Goal: Task Accomplishment & Management: Complete application form

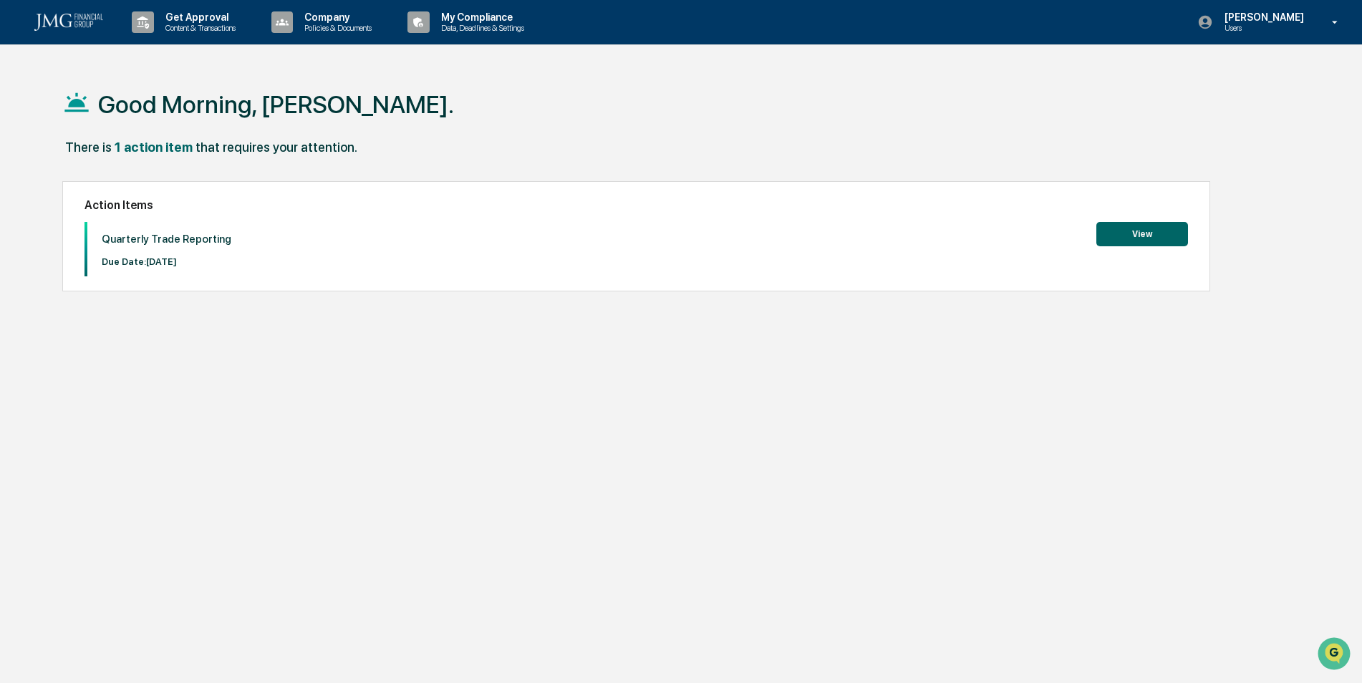
click at [1155, 226] on button "View" at bounding box center [1142, 234] width 92 height 24
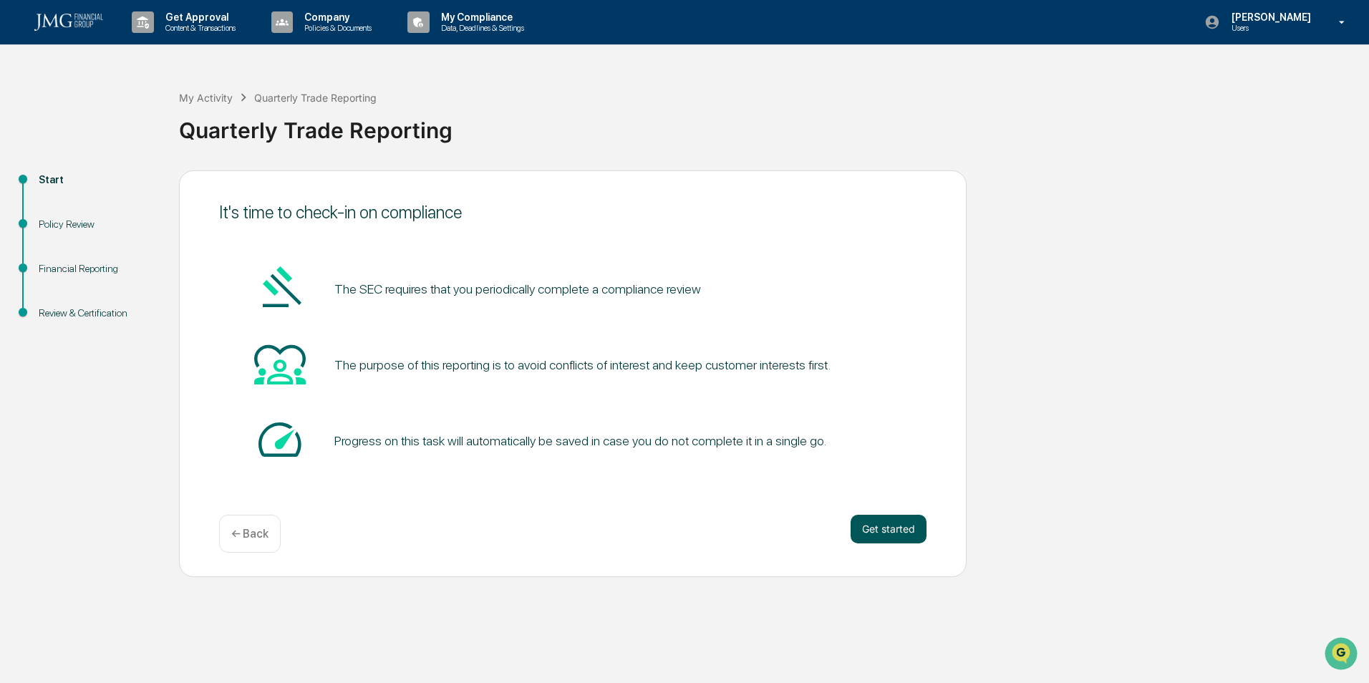
click at [860, 517] on button "Get started" at bounding box center [889, 529] width 76 height 29
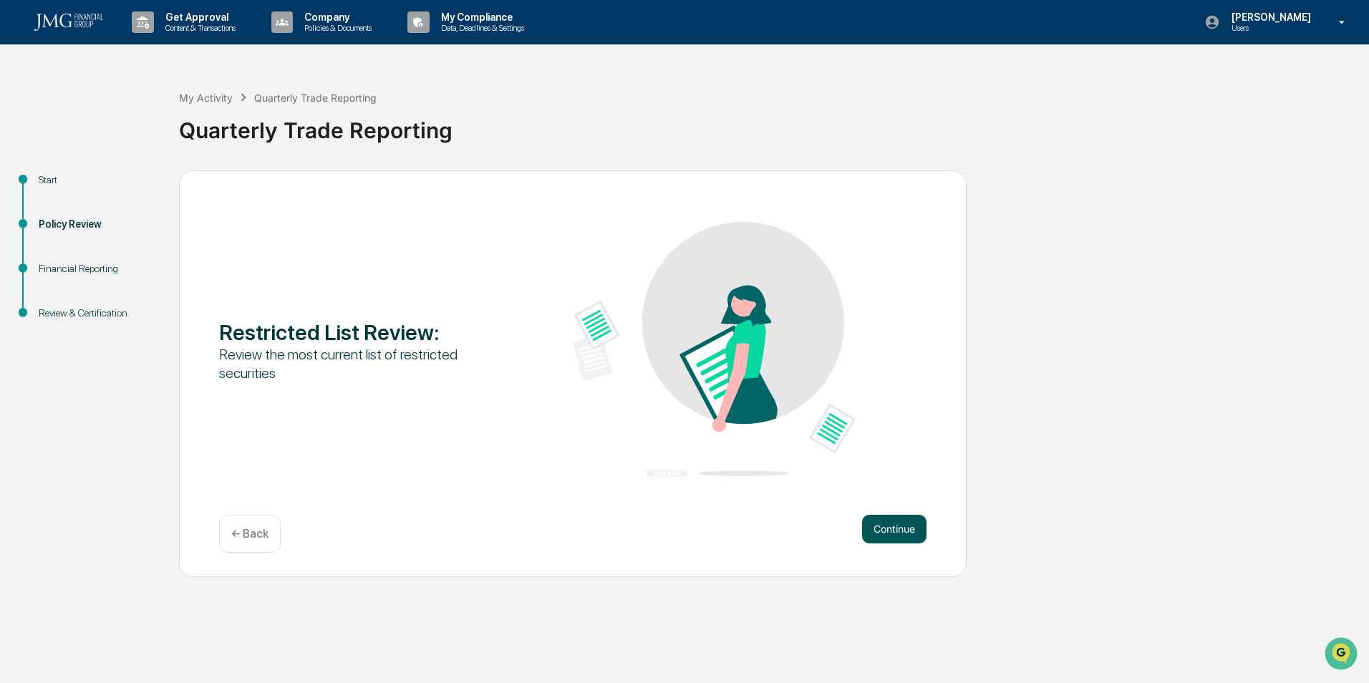
click at [881, 518] on button "Continue" at bounding box center [894, 529] width 64 height 29
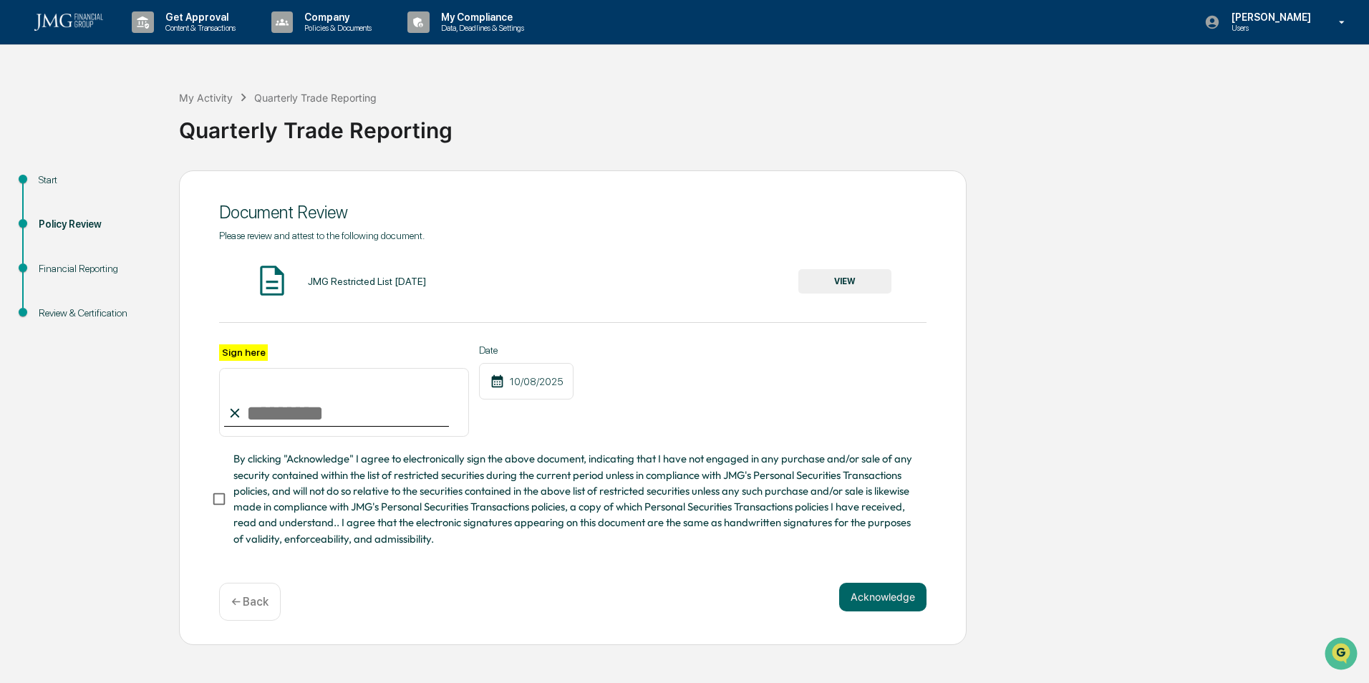
click at [362, 414] on input "Sign here" at bounding box center [344, 402] width 250 height 69
type input "**********"
click at [900, 600] on button "Acknowledge" at bounding box center [882, 597] width 87 height 29
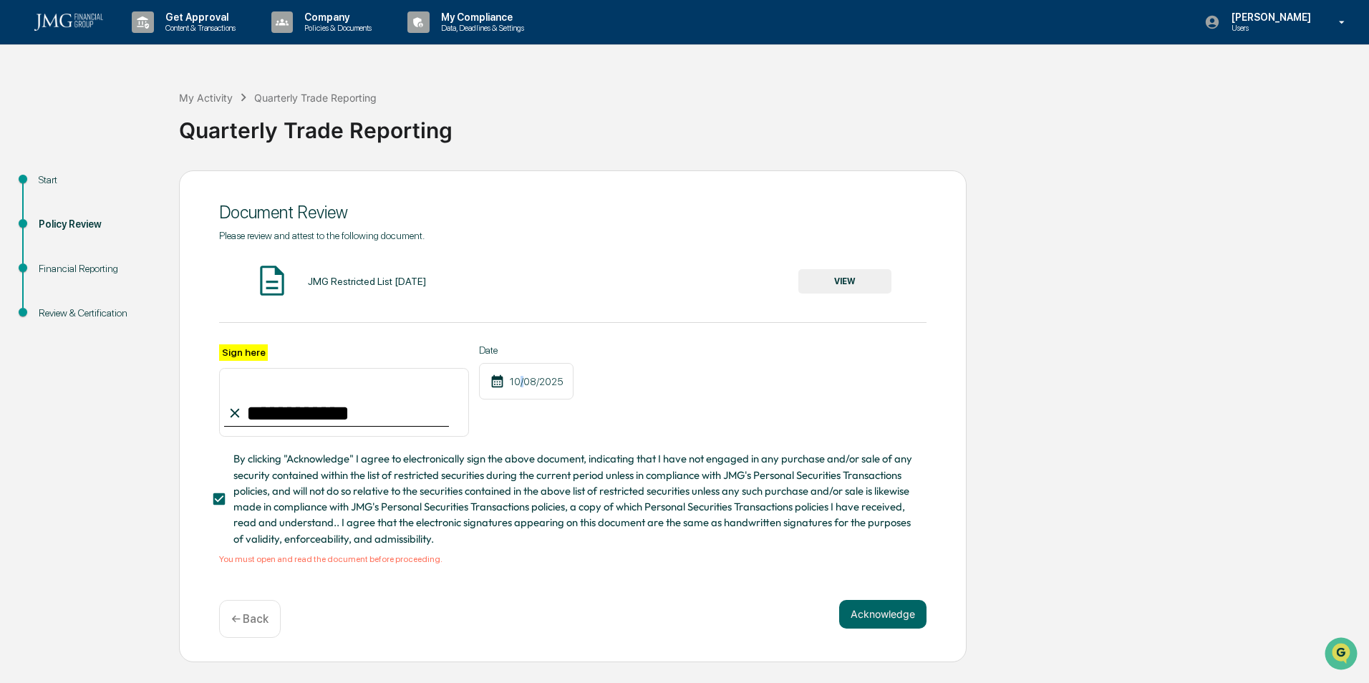
click at [522, 392] on div "10/08/2025" at bounding box center [526, 381] width 95 height 37
click at [346, 271] on div "JMG Restricted List [DATE] VIEW" at bounding box center [572, 282] width 707 height 38
click at [876, 284] on button "VIEW" at bounding box center [844, 281] width 93 height 24
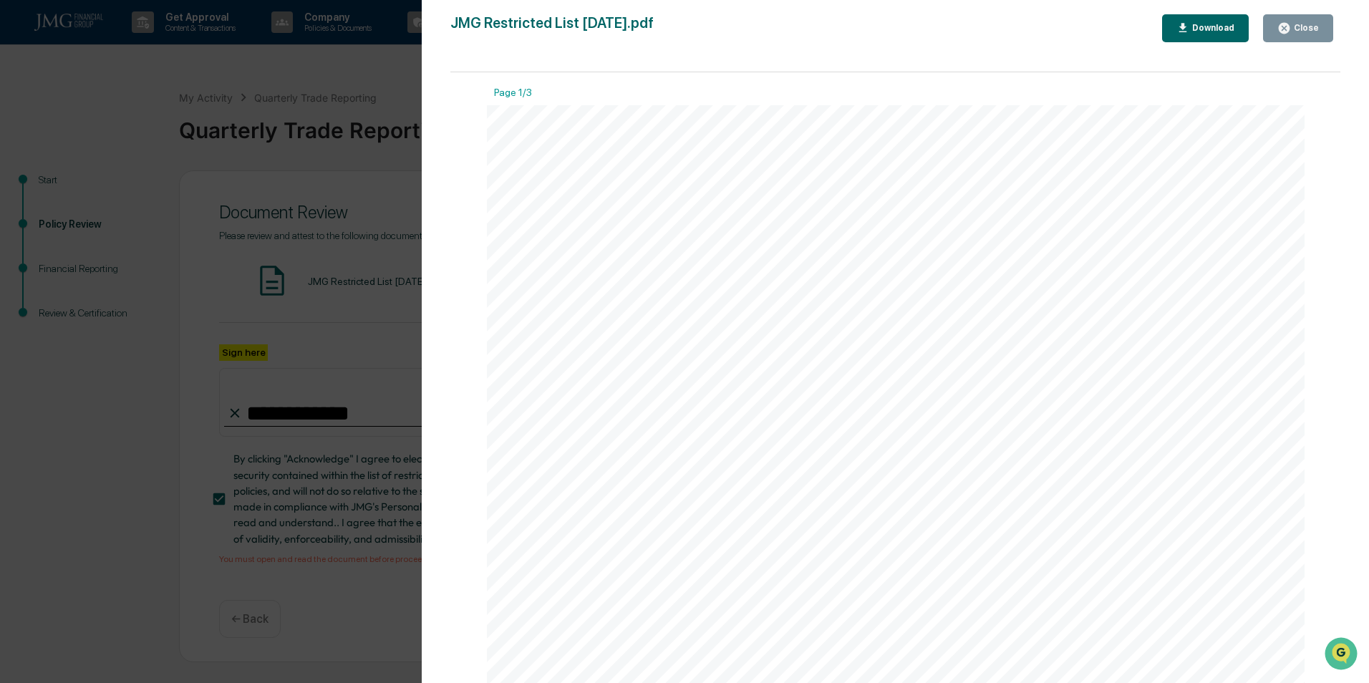
click at [1282, 29] on icon "button" at bounding box center [1284, 28] width 11 height 11
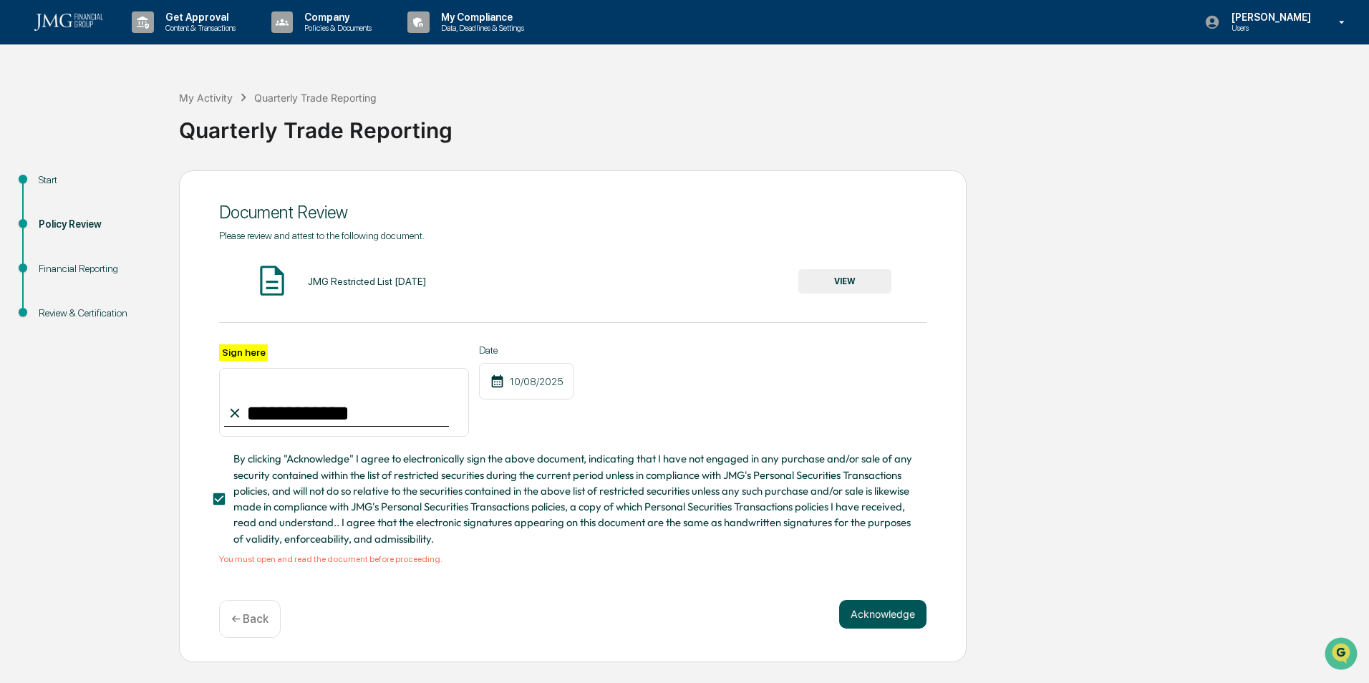
click at [896, 612] on button "Acknowledge" at bounding box center [882, 614] width 87 height 29
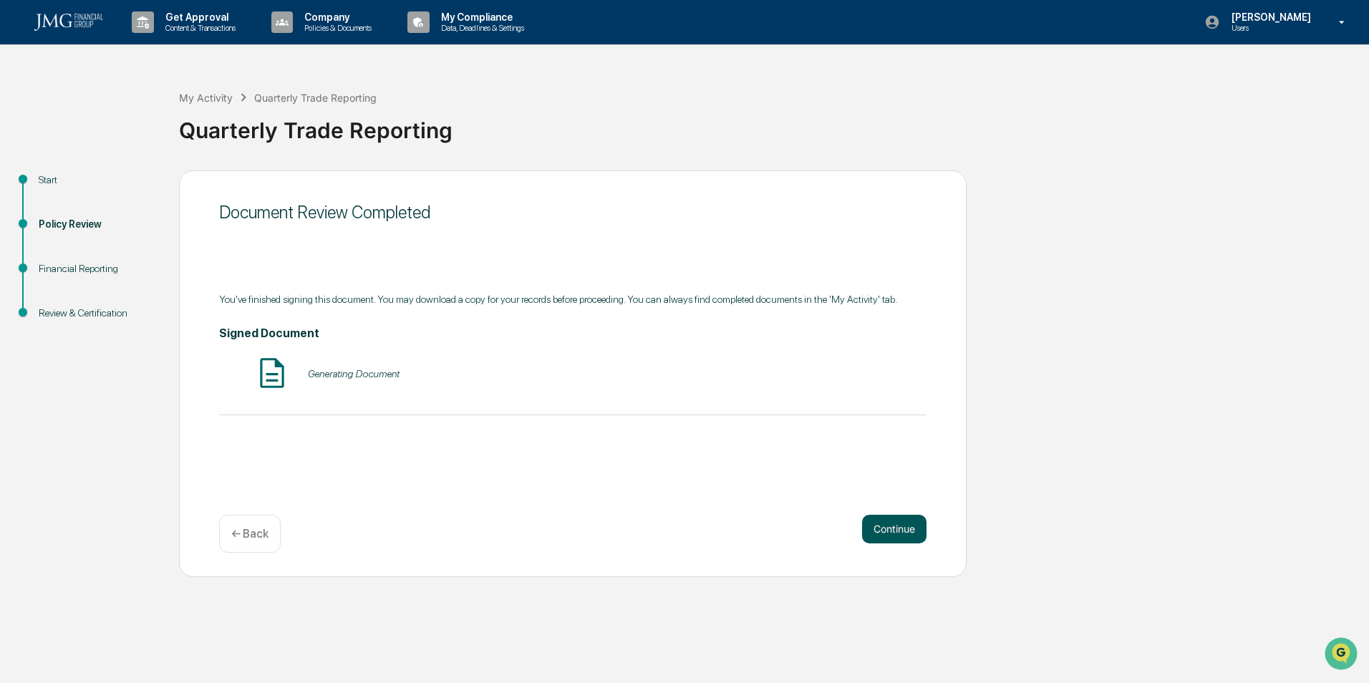
click at [883, 523] on button "Continue" at bounding box center [894, 529] width 64 height 29
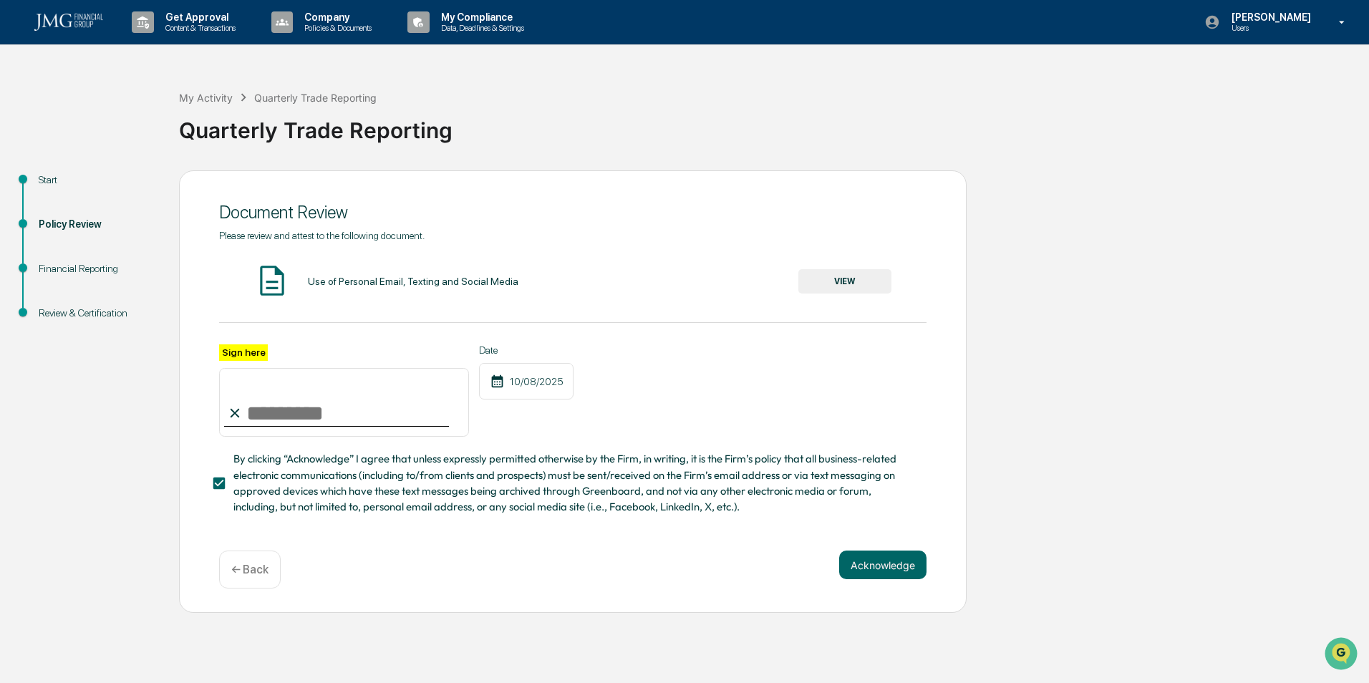
click at [841, 289] on button "VIEW" at bounding box center [844, 281] width 93 height 24
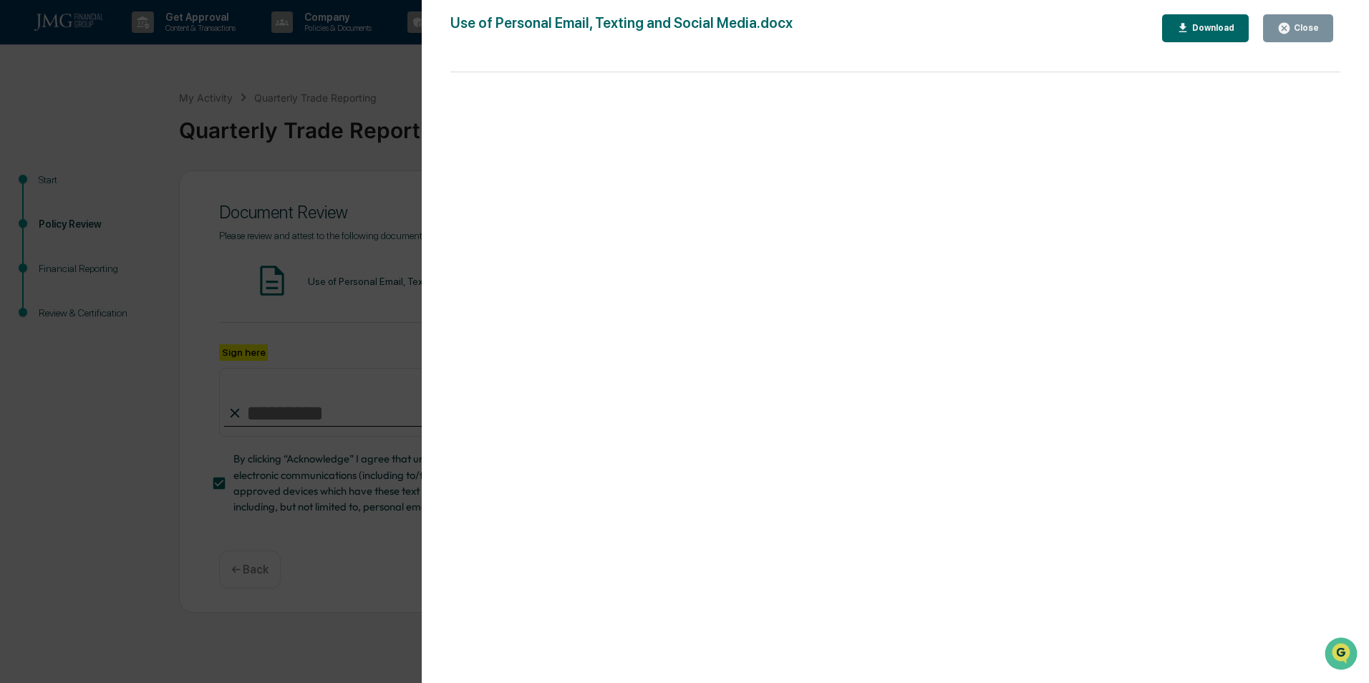
click at [1276, 44] on div "Use of Personal Email, Texting and Social Media.docx Close Download Page 1 100%" at bounding box center [895, 355] width 890 height 683
click at [1280, 36] on button "Close" at bounding box center [1298, 28] width 70 height 28
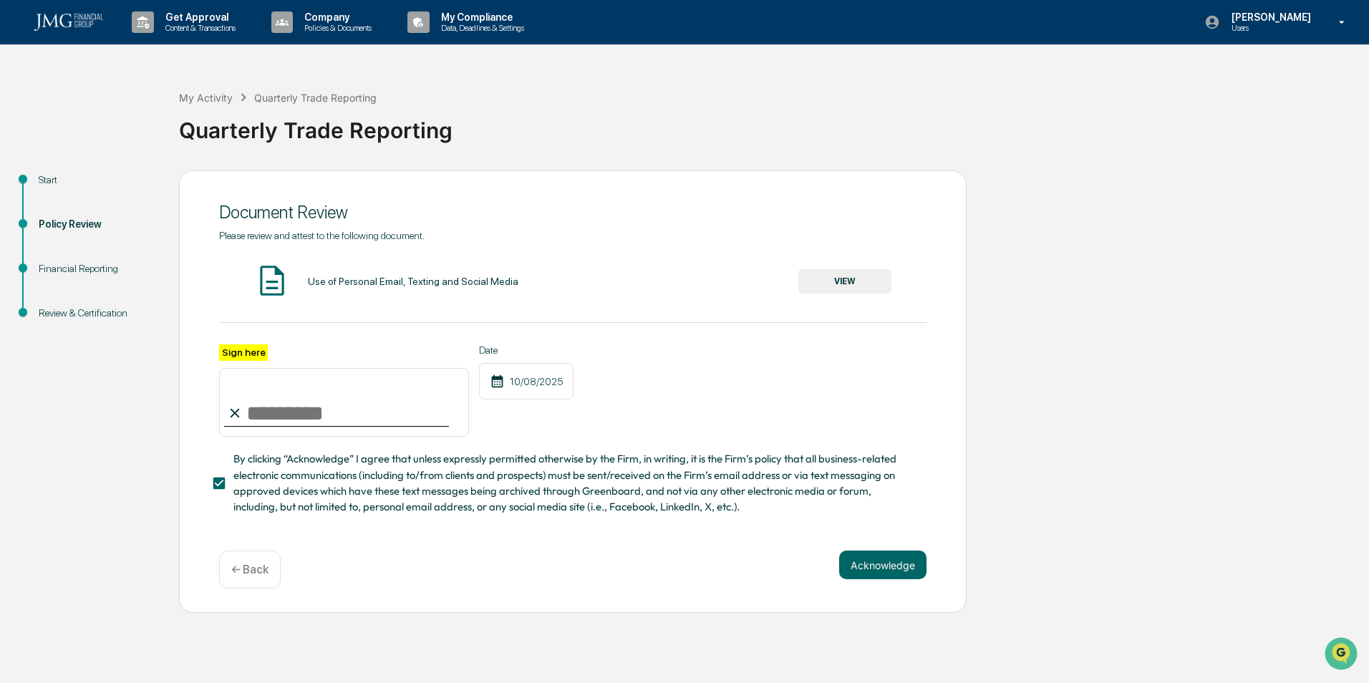
click at [413, 415] on input "Sign here" at bounding box center [344, 402] width 250 height 69
type input "**********"
click at [768, 438] on div "**********" at bounding box center [572, 390] width 707 height 93
click at [881, 560] on button "Acknowledge" at bounding box center [882, 565] width 87 height 29
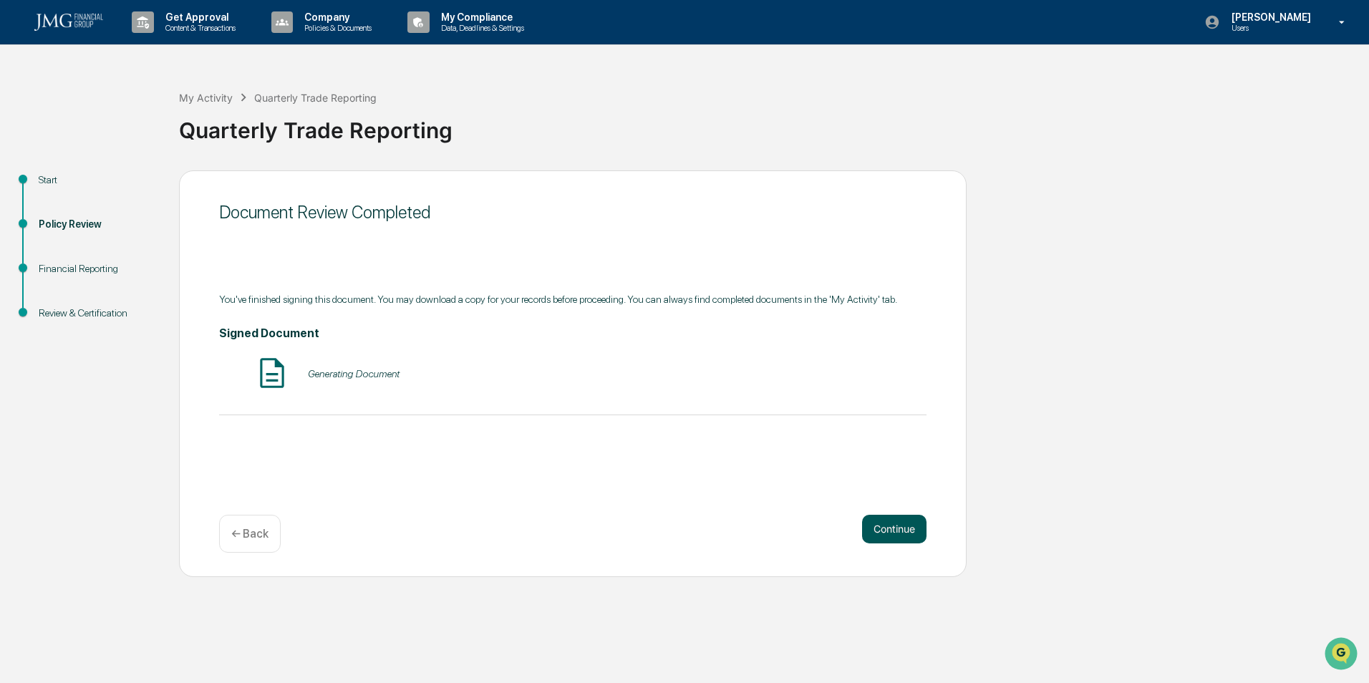
click at [909, 526] on button "Continue" at bounding box center [894, 529] width 64 height 29
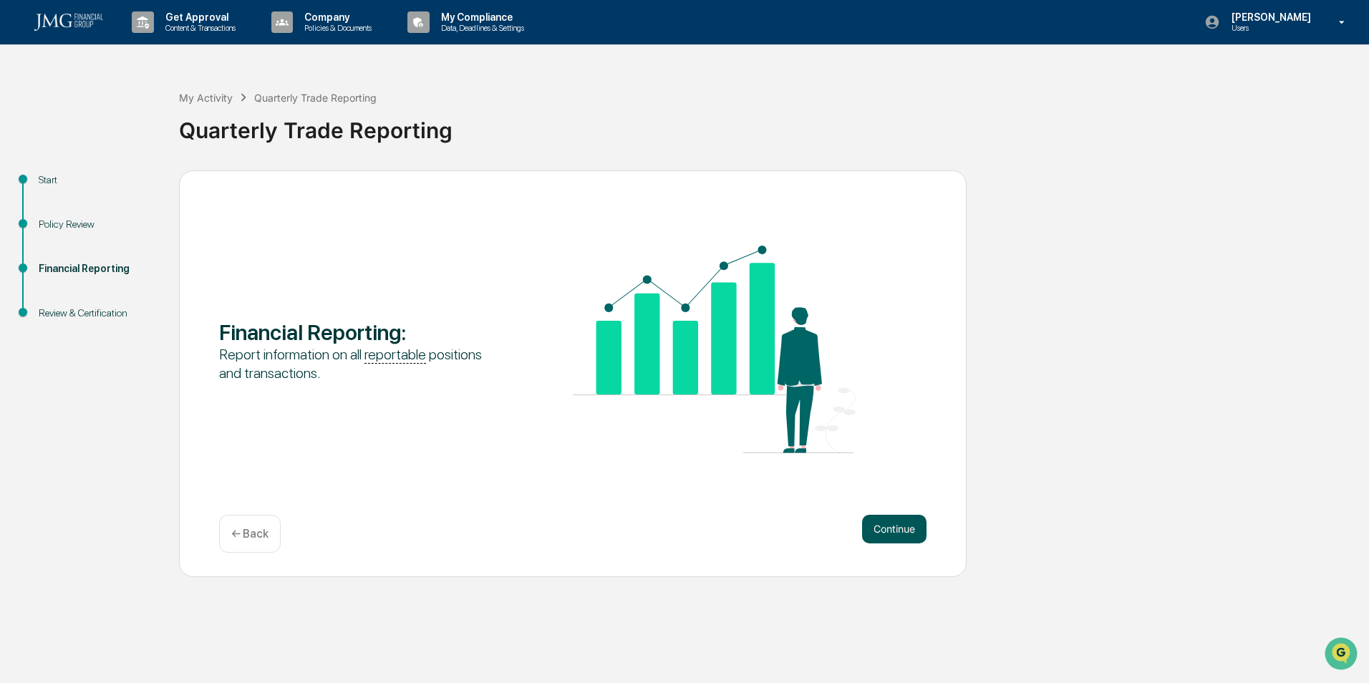
click at [875, 527] on button "Continue" at bounding box center [894, 529] width 64 height 29
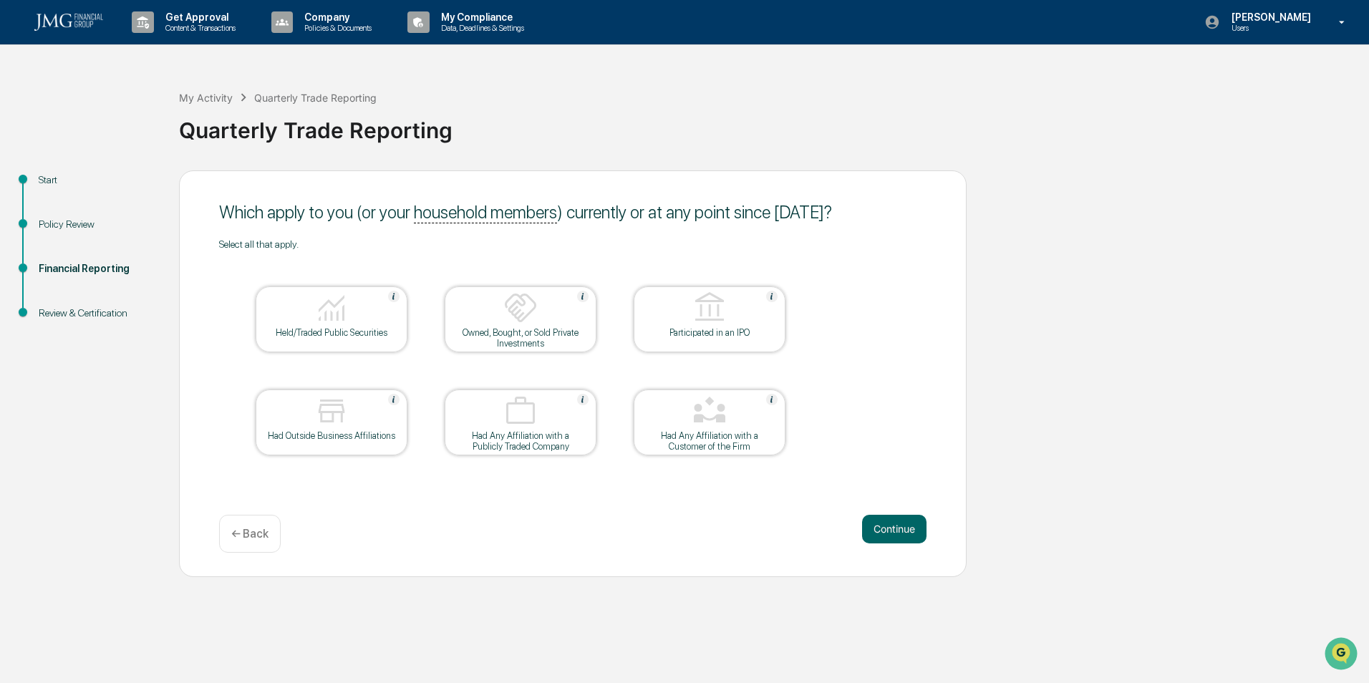
click at [375, 343] on div "Held/Traded Public Securities" at bounding box center [332, 319] width 152 height 66
click at [377, 340] on div "Held/Traded Public Securities" at bounding box center [332, 319] width 152 height 66
click at [331, 317] on img at bounding box center [331, 308] width 34 height 34
click at [869, 524] on button "Continue" at bounding box center [894, 529] width 64 height 29
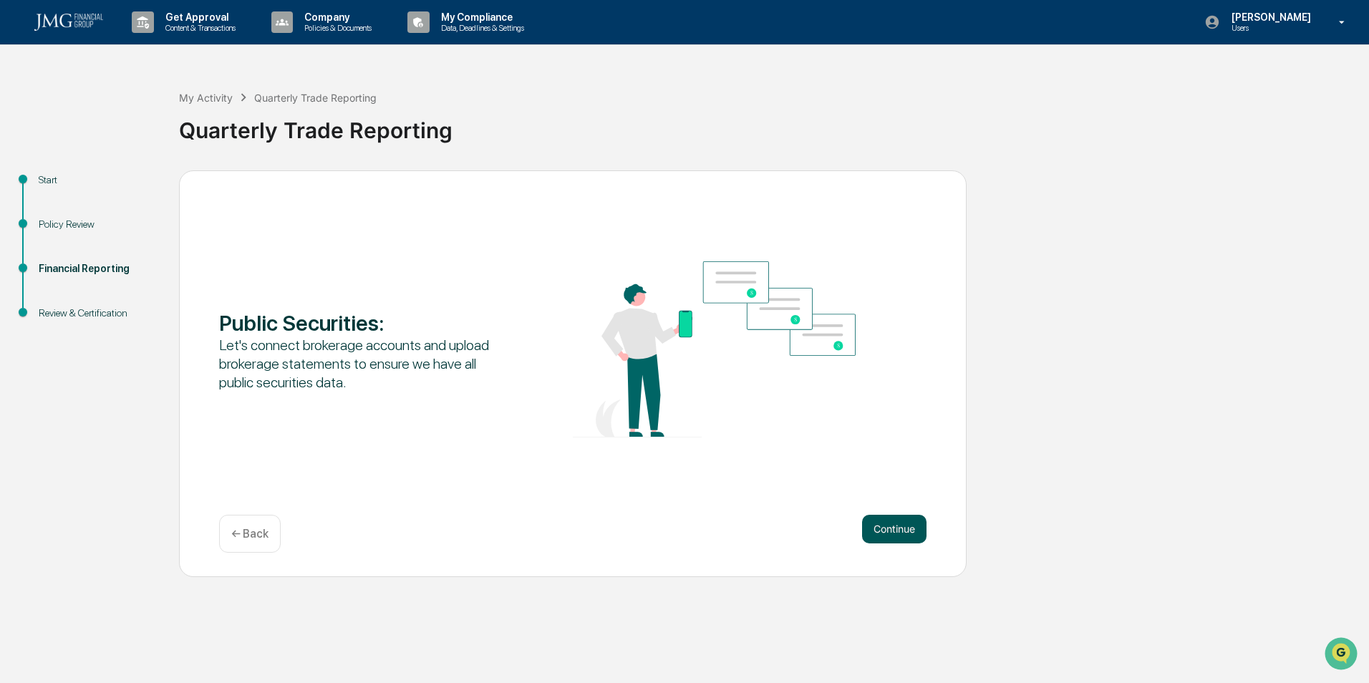
click at [869, 528] on button "Continue" at bounding box center [894, 529] width 64 height 29
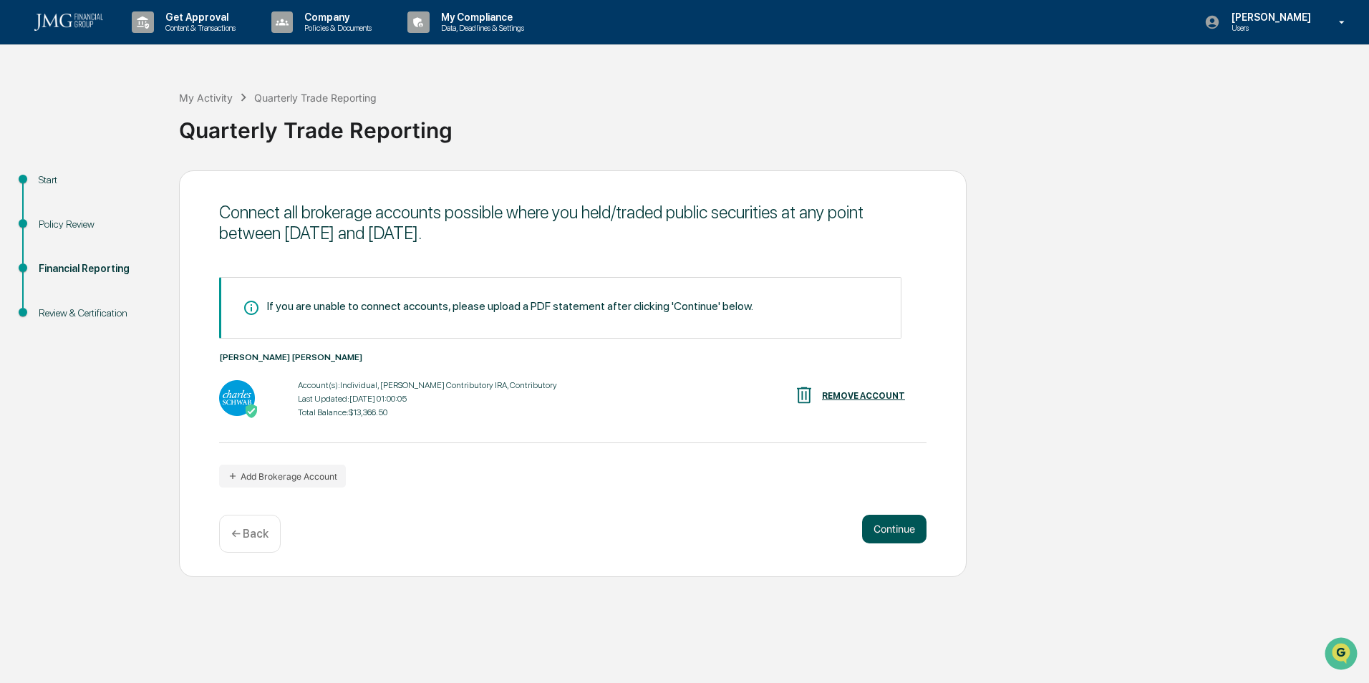
click at [906, 527] on button "Continue" at bounding box center [894, 529] width 64 height 29
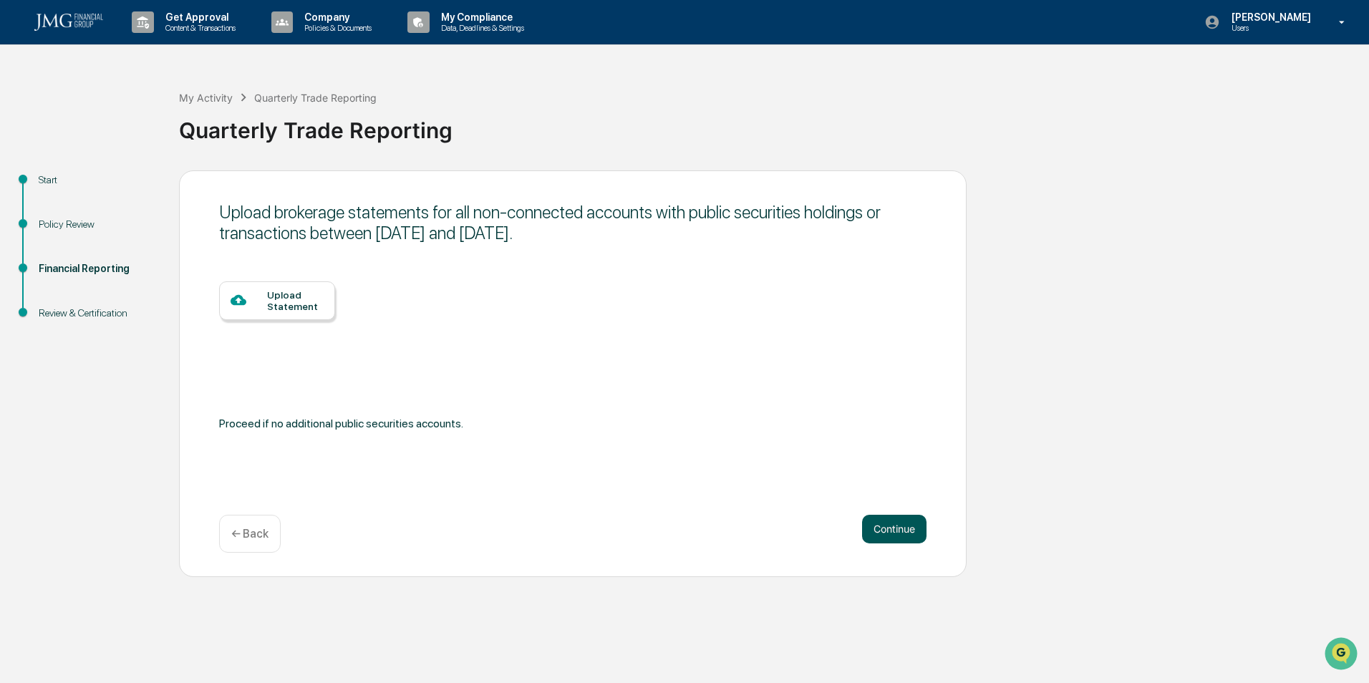
click at [887, 528] on button "Continue" at bounding box center [894, 529] width 64 height 29
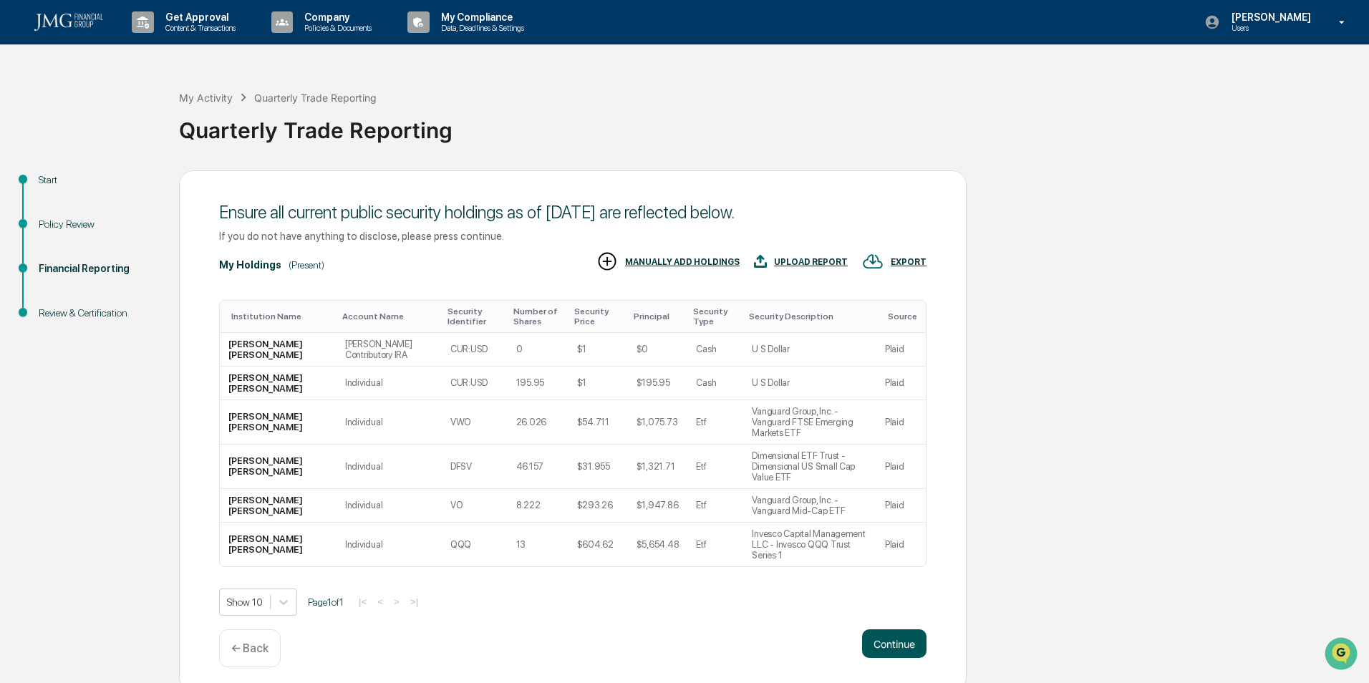
click at [879, 629] on button "Continue" at bounding box center [894, 643] width 64 height 29
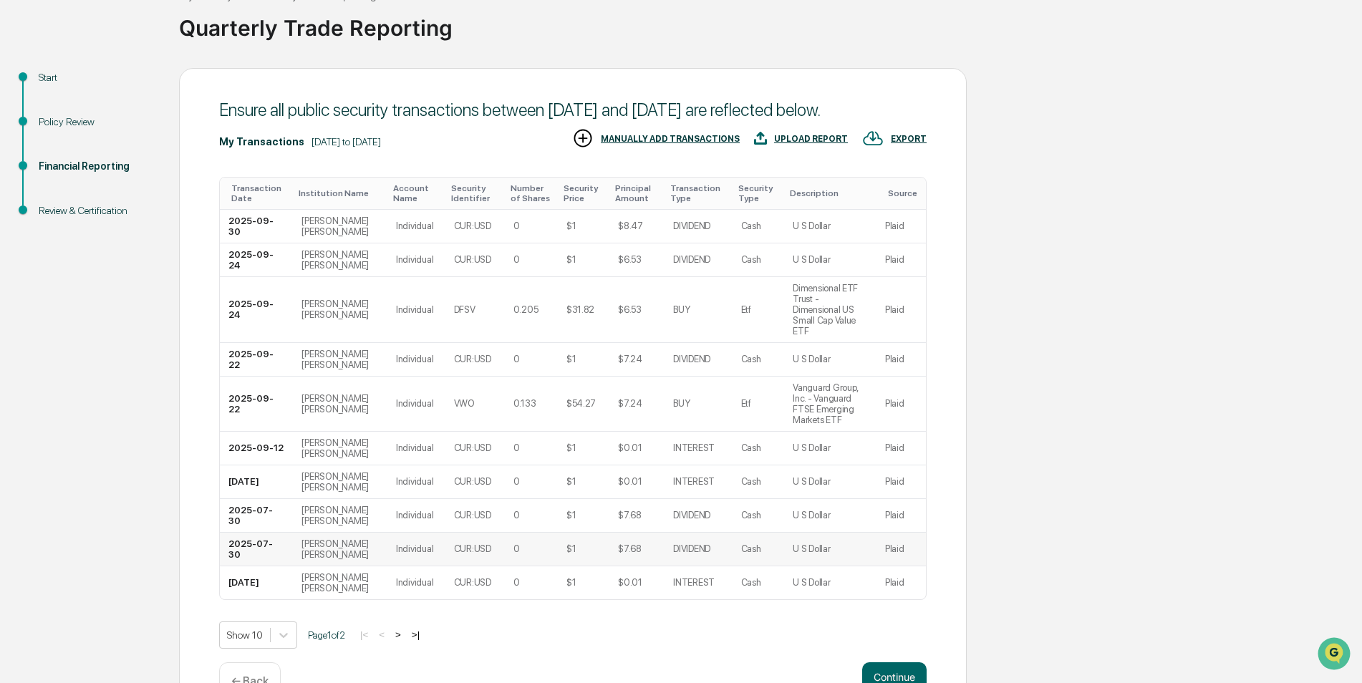
scroll to position [132, 0]
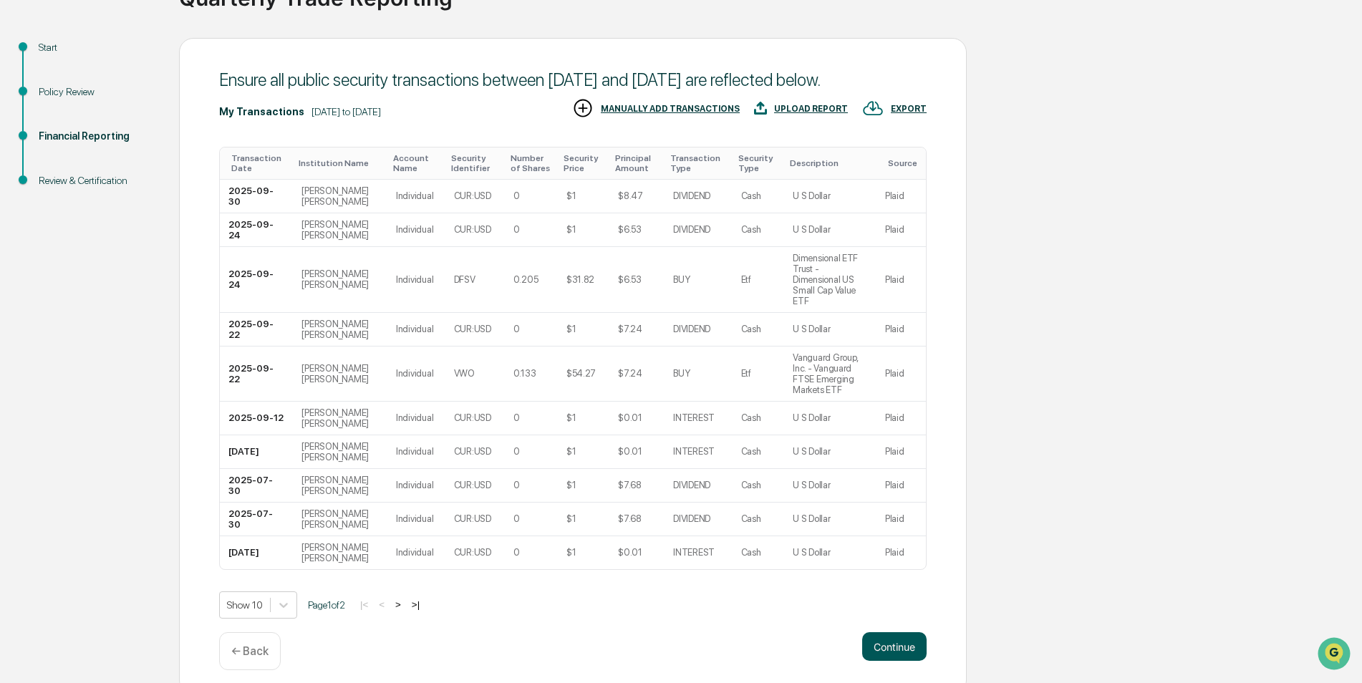
click at [896, 632] on button "Continue" at bounding box center [894, 646] width 64 height 29
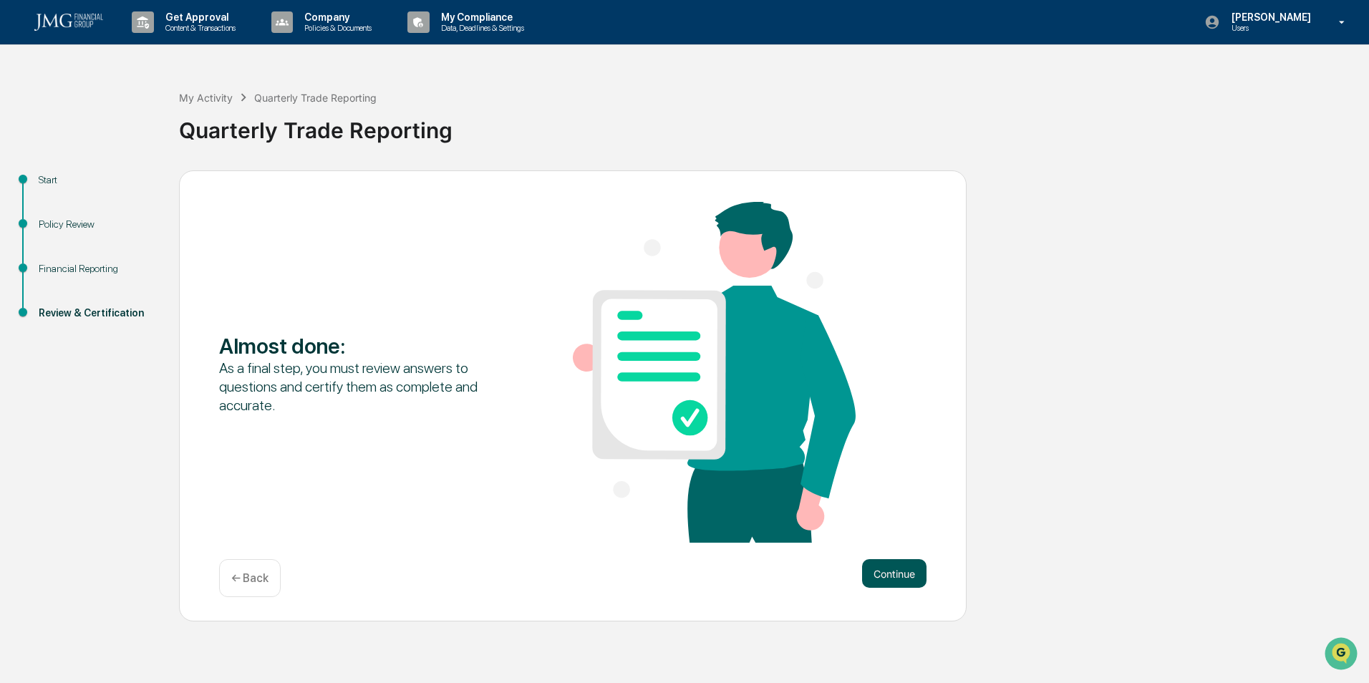
click at [896, 580] on button "Continue" at bounding box center [894, 573] width 64 height 29
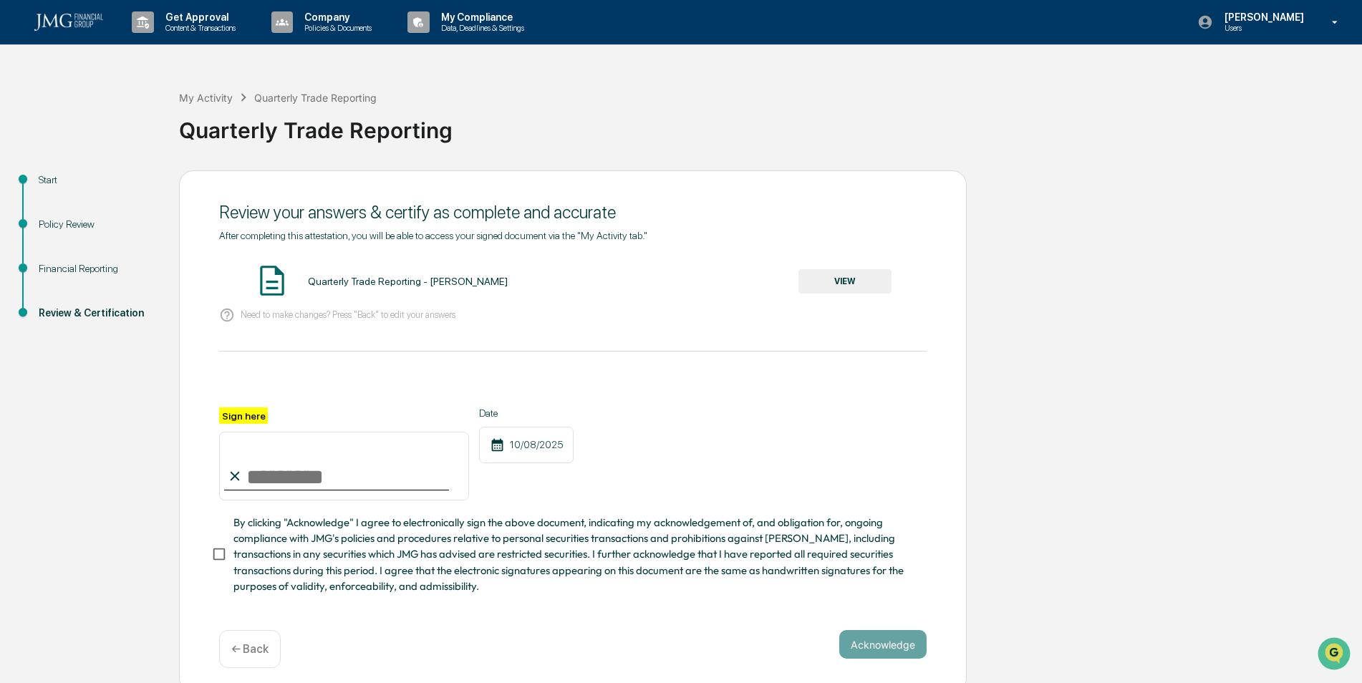
click at [367, 468] on input "Sign here" at bounding box center [344, 466] width 250 height 69
type input "**********"
drag, startPoint x: 627, startPoint y: 367, endPoint x: 596, endPoint y: 382, distance: 34.6
click at [628, 367] on div "**********" at bounding box center [572, 412] width 707 height 365
click at [843, 276] on button "VIEW" at bounding box center [844, 281] width 93 height 24
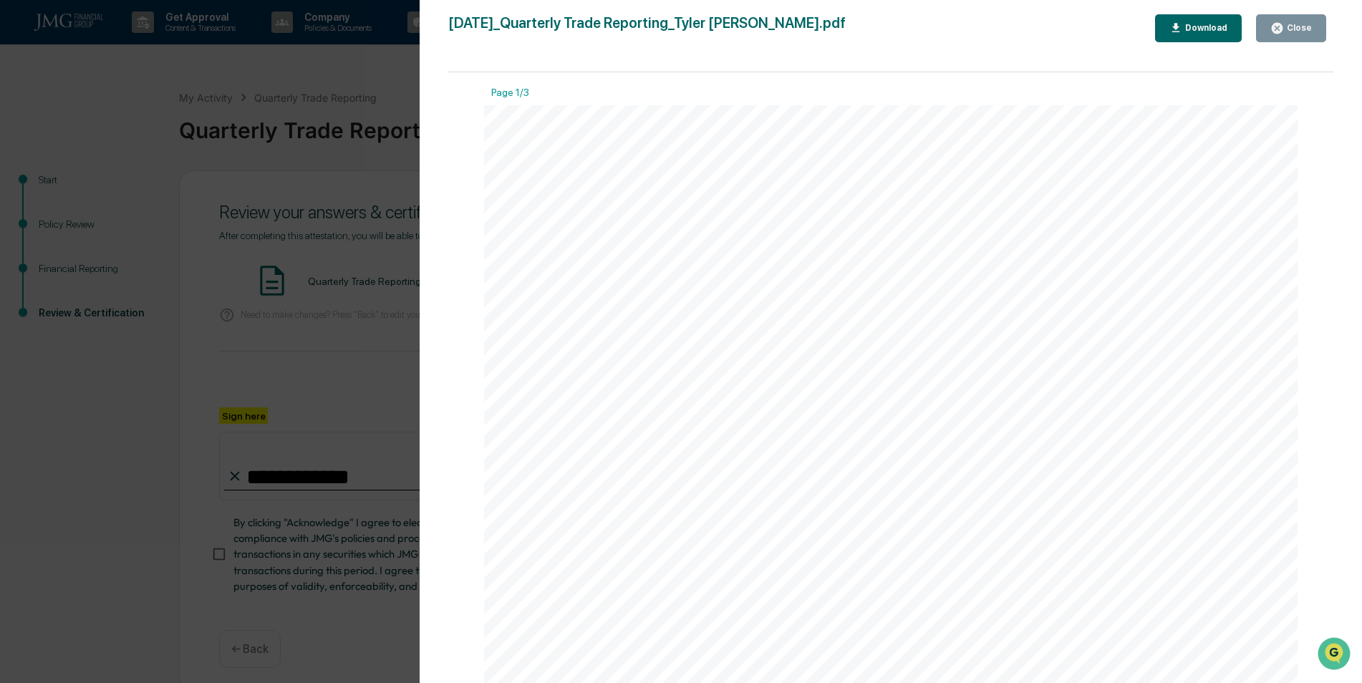
click at [1283, 28] on icon "button" at bounding box center [1277, 28] width 11 height 11
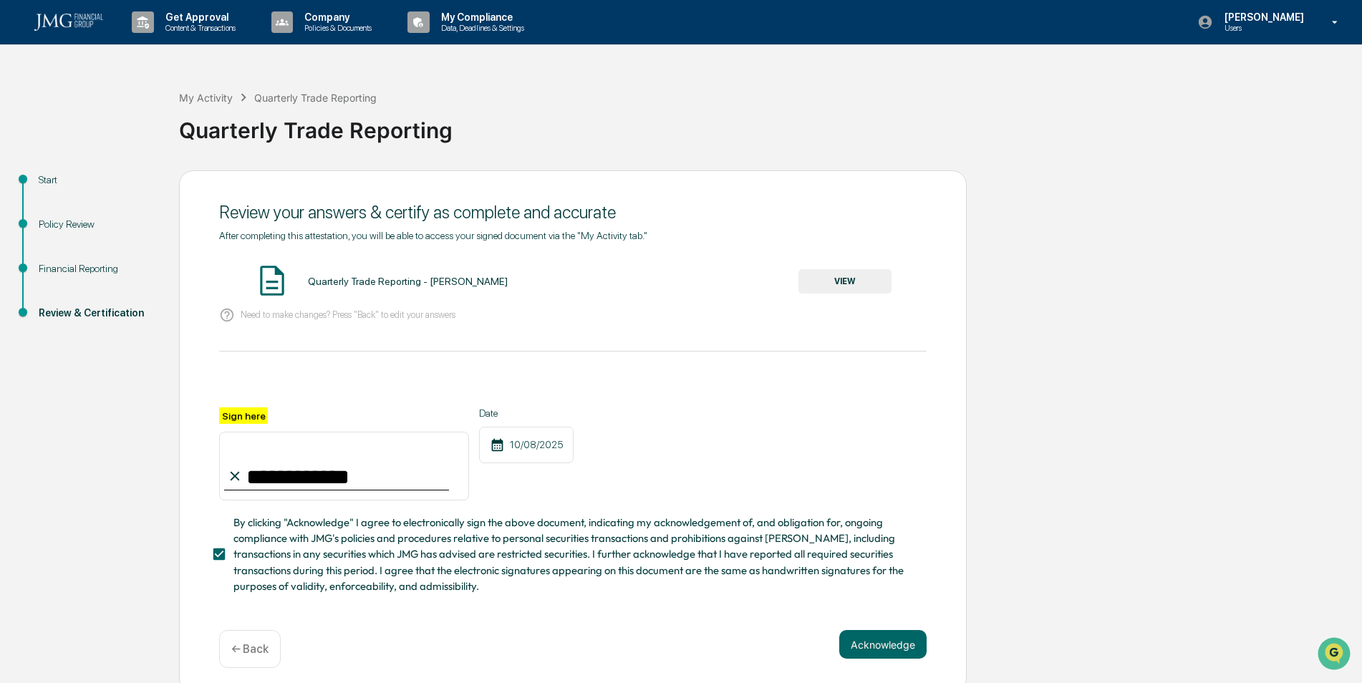
click at [864, 633] on div "**********" at bounding box center [573, 431] width 788 height 522
click at [865, 642] on button "Acknowledge" at bounding box center [882, 644] width 87 height 29
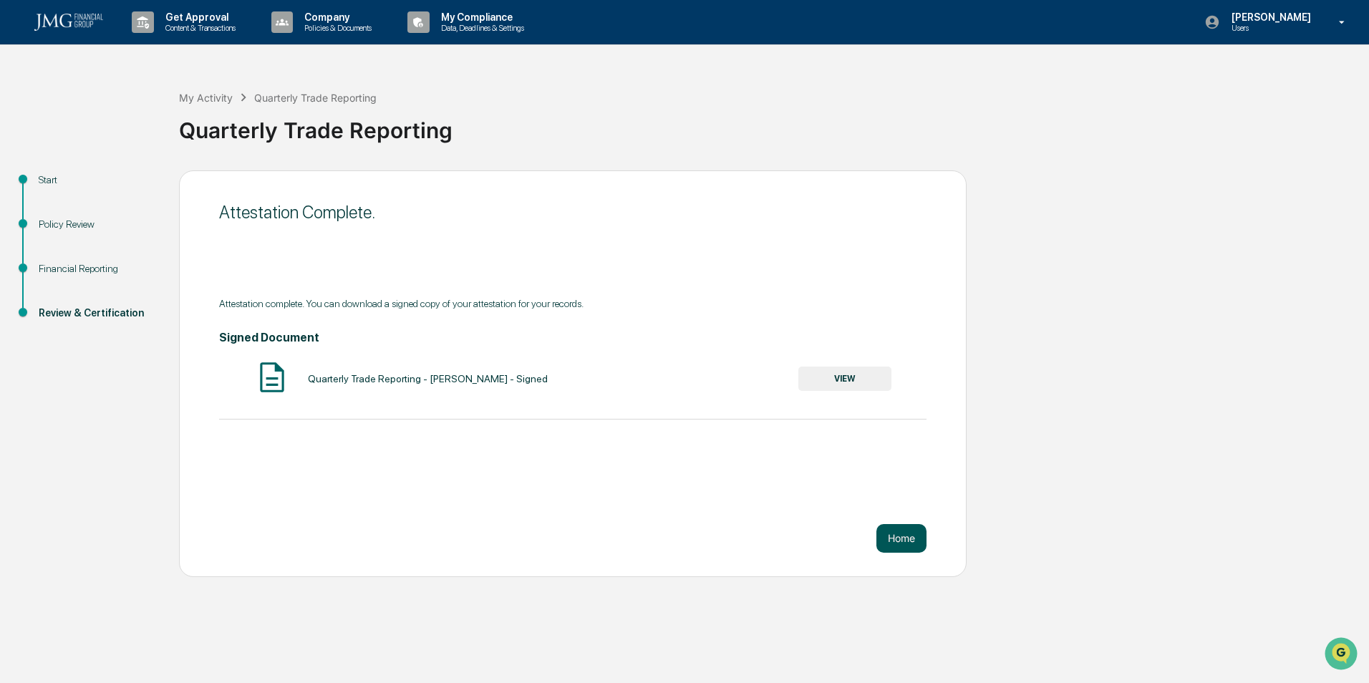
click at [910, 543] on button "Home" at bounding box center [901, 538] width 50 height 29
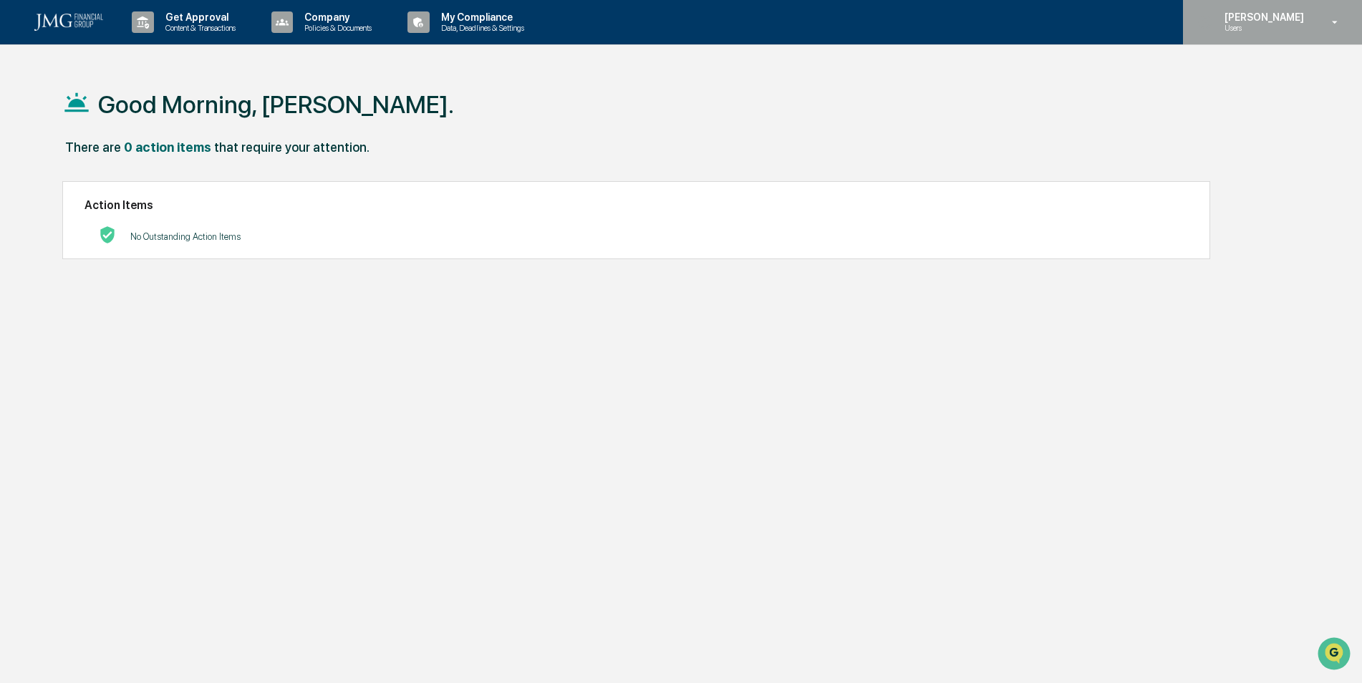
click at [1349, 11] on div "[PERSON_NAME] Users" at bounding box center [1272, 22] width 179 height 44
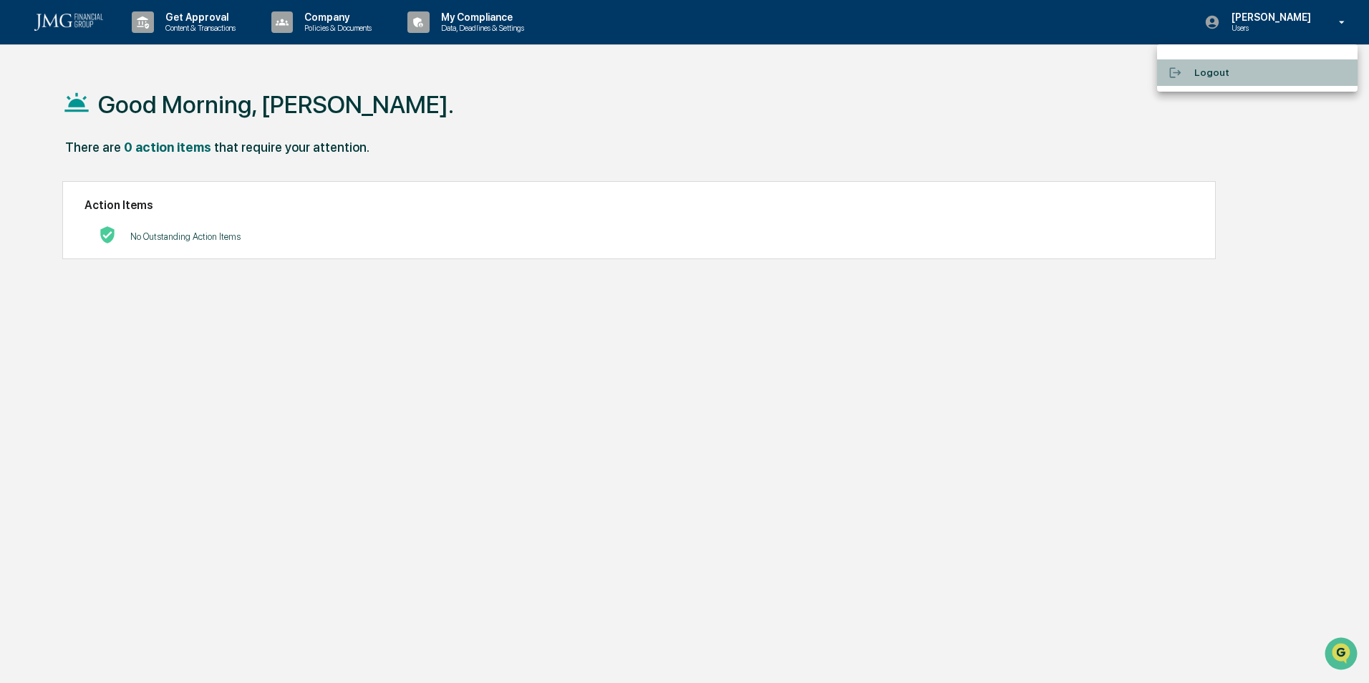
click at [1227, 77] on li "Logout" at bounding box center [1257, 72] width 201 height 26
